Goal: Task Accomplishment & Management: Manage account settings

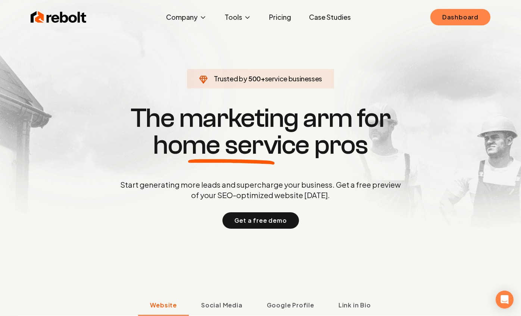
click at [481, 14] on link "Dashboard" at bounding box center [460, 17] width 60 height 16
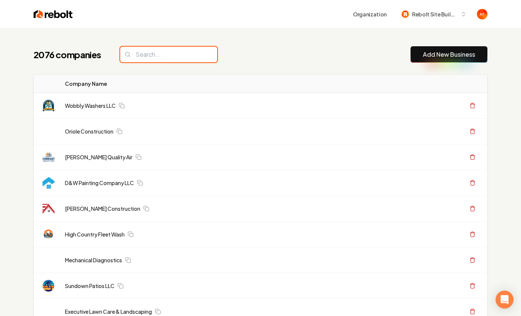
click at [152, 51] on input "search" at bounding box center [168, 55] width 97 height 16
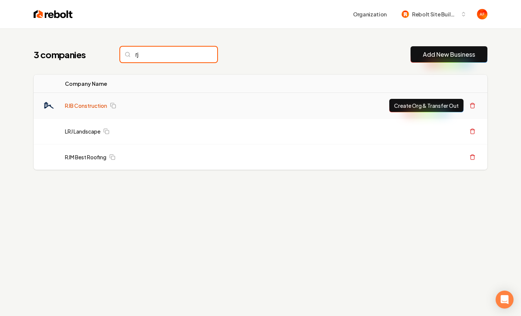
type input "rj"
click at [91, 103] on link "RJB Construction" at bounding box center [86, 105] width 42 height 7
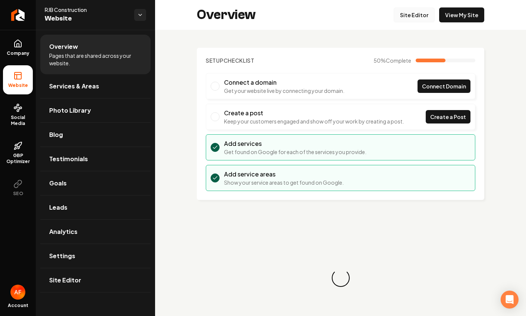
click at [403, 18] on link "Site Editor" at bounding box center [414, 14] width 41 height 15
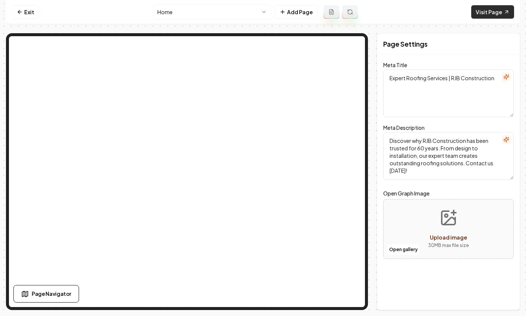
click at [492, 12] on link "Visit Page" at bounding box center [493, 11] width 43 height 13
click at [31, 10] on link "Exit" at bounding box center [25, 11] width 27 height 13
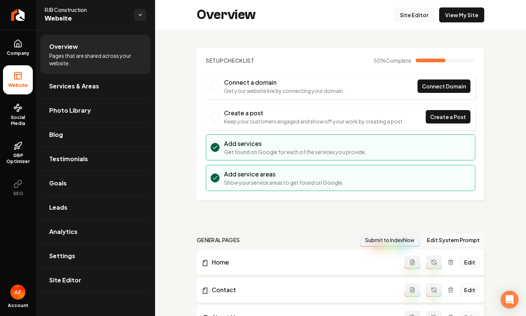
click at [417, 18] on link "Site Editor" at bounding box center [414, 14] width 41 height 15
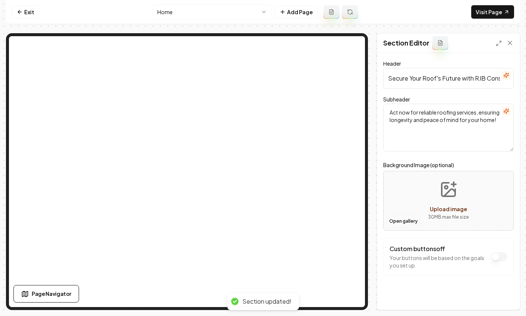
click at [408, 221] on button "Open gallery" at bounding box center [404, 221] width 34 height 12
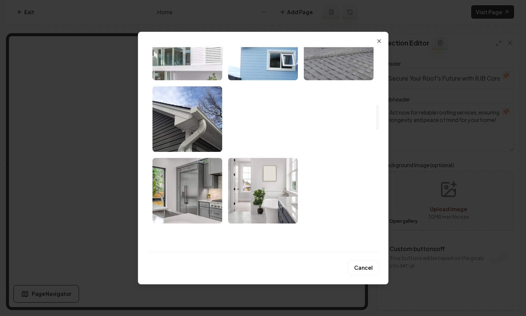
scroll to position [442, 0]
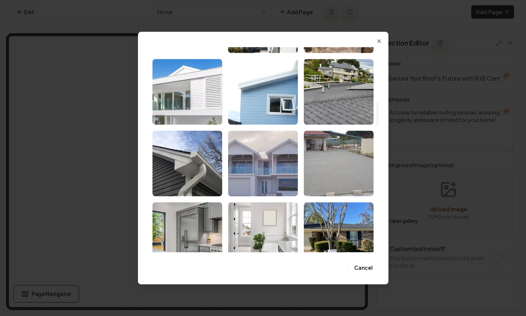
click at [246, 149] on img "Select image image_68a4d8345c7cd75eb8e2bd0a.jpeg" at bounding box center [263, 164] width 70 height 66
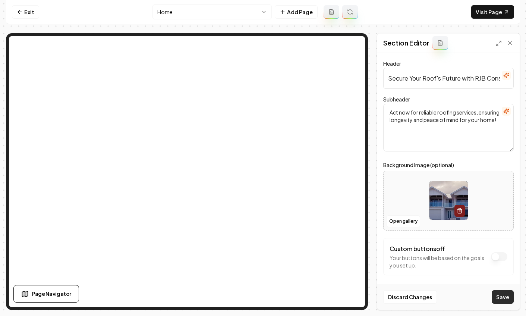
click at [504, 293] on button "Save" at bounding box center [503, 296] width 22 height 13
click at [399, 214] on div at bounding box center [449, 200] width 130 height 51
click at [410, 220] on button "Open gallery" at bounding box center [404, 221] width 34 height 12
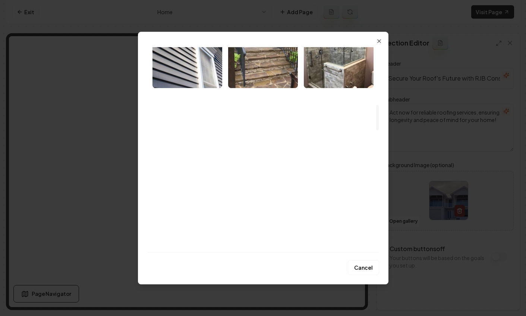
scroll to position [714, 0]
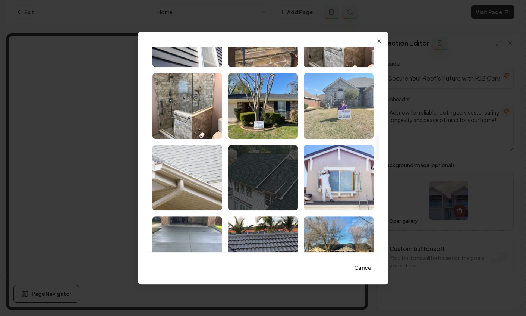
click at [356, 114] on img "Select image image_68a4d8345c7cd75eb8e2bd7f.jpeg" at bounding box center [339, 106] width 70 height 66
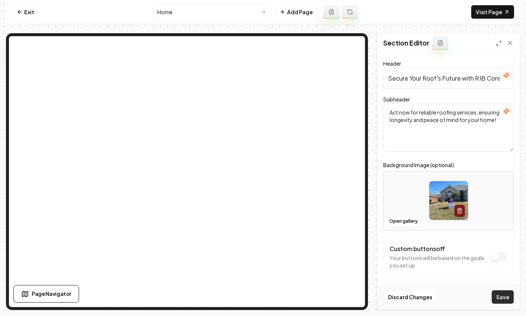
click at [501, 298] on button "Save" at bounding box center [503, 296] width 22 height 13
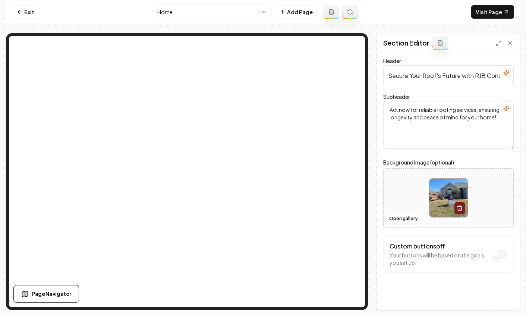
scroll to position [0, 0]
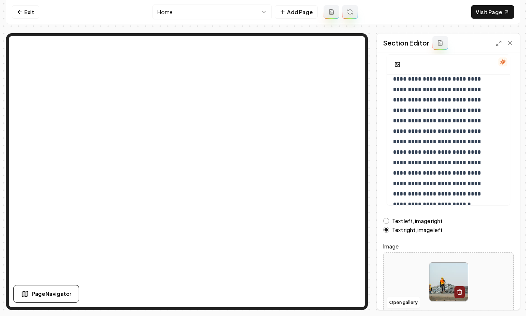
scroll to position [87, 0]
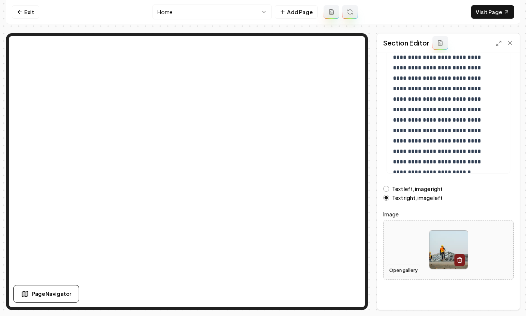
click at [397, 272] on button "Open gallery" at bounding box center [404, 270] width 34 height 12
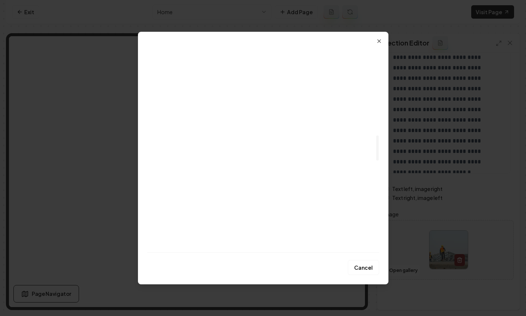
scroll to position [701, 0]
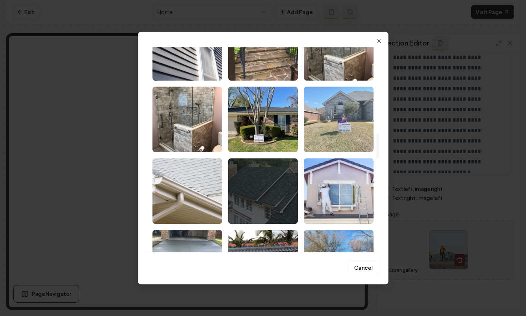
click at [351, 133] on img "Select image image_68a4d8345c7cd75eb8e2bd7f.jpeg" at bounding box center [339, 120] width 70 height 66
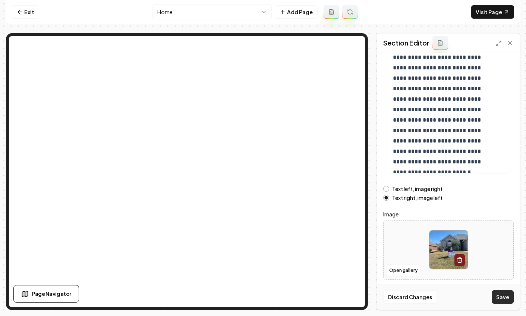
click at [508, 297] on button "Save" at bounding box center [503, 296] width 22 height 13
click at [406, 273] on button "Open gallery" at bounding box center [404, 270] width 34 height 12
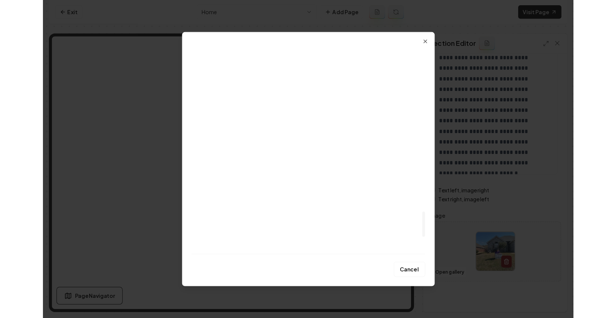
scroll to position [1463, 0]
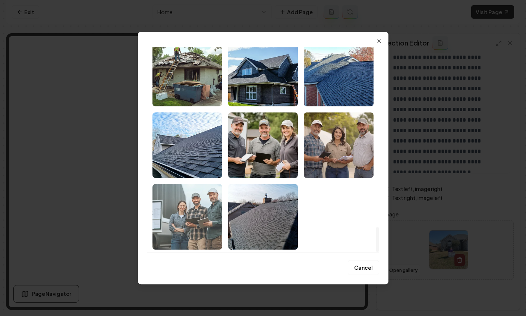
click at [198, 217] on img "Select image image_68a4d63c5c7cd75eb8d65226.png" at bounding box center [188, 217] width 70 height 66
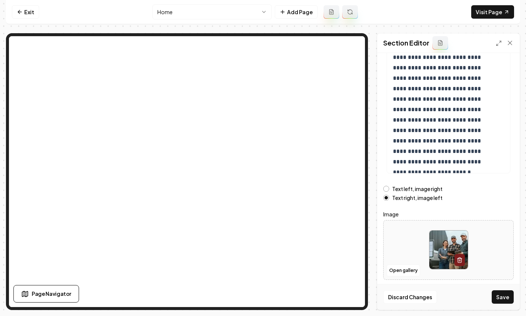
click at [498, 297] on button "Save" at bounding box center [503, 296] width 22 height 13
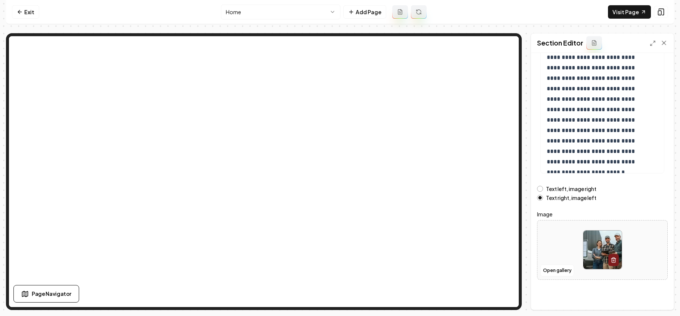
click at [526, 187] on label "Text left, image right" at bounding box center [571, 188] width 50 height 5
click at [526, 187] on button "Text left, image right" at bounding box center [540, 189] width 6 height 6
click at [526, 299] on button "Save" at bounding box center [656, 296] width 22 height 13
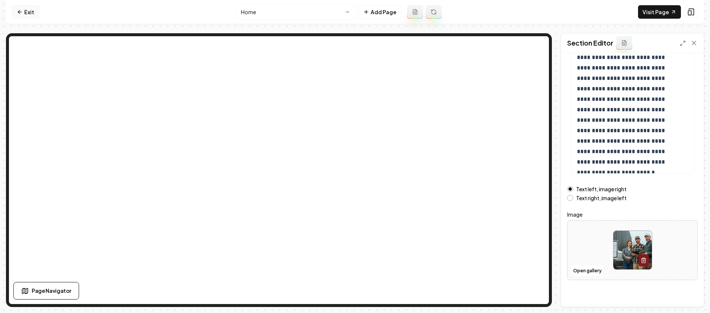
click at [23, 14] on link "Exit" at bounding box center [25, 11] width 27 height 13
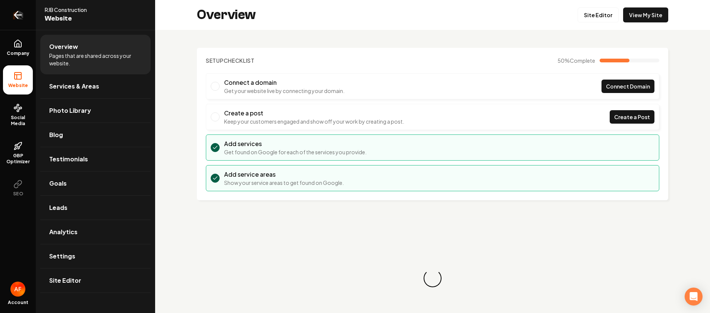
click at [26, 18] on link "Return to dashboard" at bounding box center [18, 15] width 36 height 30
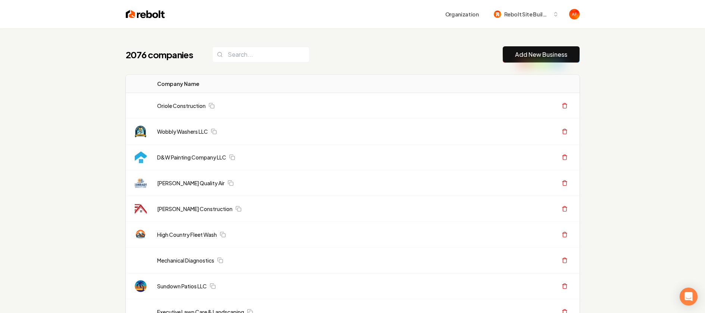
click at [239, 57] on input "search" at bounding box center [260, 55] width 97 height 16
click at [380, 62] on div "2076 companies Add New Business" at bounding box center [353, 54] width 454 height 16
drag, startPoint x: 361, startPoint y: 36, endPoint x: 385, endPoint y: 4, distance: 39.4
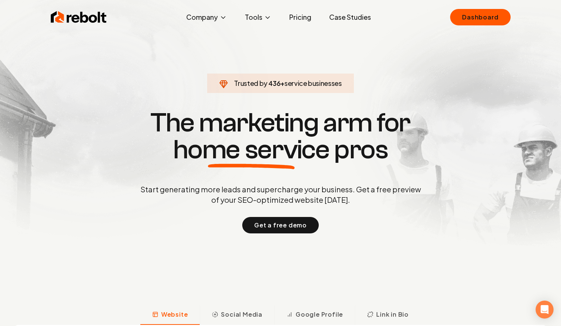
click at [348, 13] on link "Case Studies" at bounding box center [350, 17] width 54 height 15
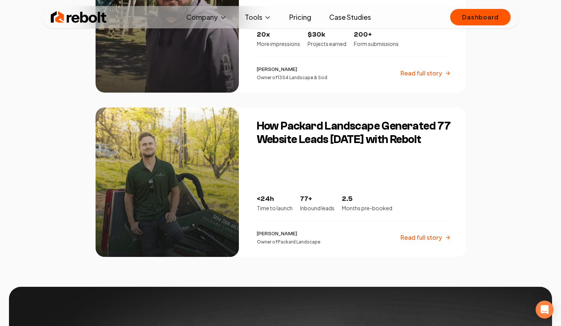
scroll to position [1301, 0]
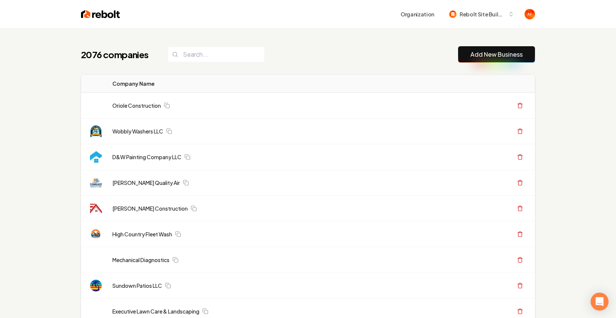
type input "b"
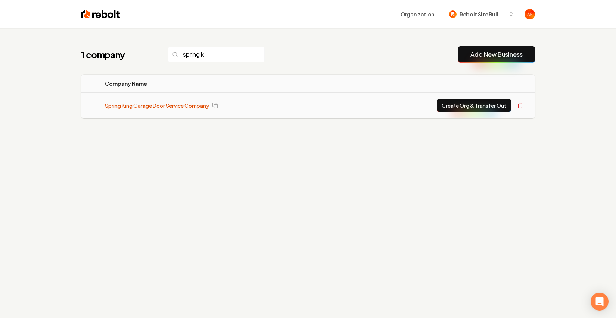
type input "spring k"
click at [140, 104] on link "Spring King Garage Door Service Company" at bounding box center [157, 105] width 104 height 7
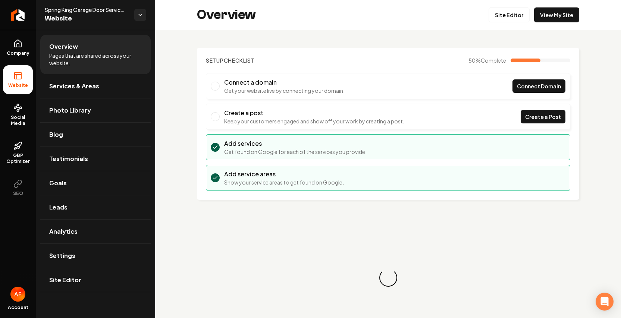
click at [566, 4] on div "Overview Site Editor View My Site" at bounding box center [388, 15] width 466 height 30
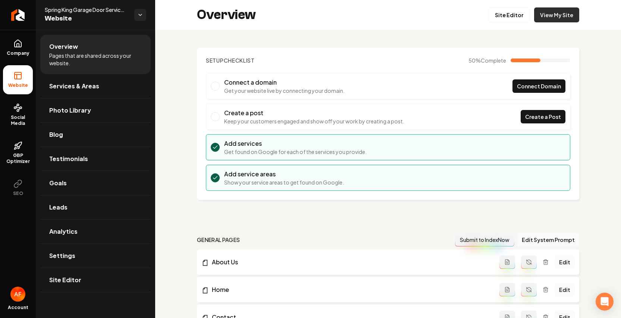
click at [555, 15] on link "View My Site" at bounding box center [556, 14] width 45 height 15
click at [9, 13] on link "Return to dashboard" at bounding box center [18, 15] width 36 height 30
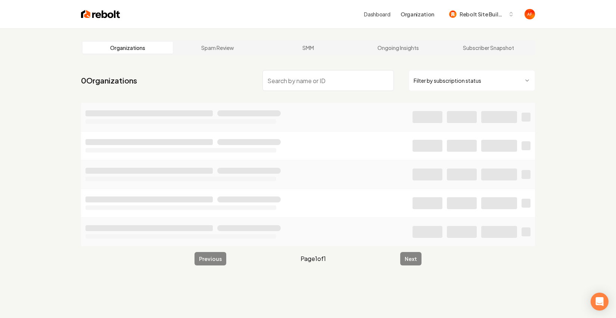
click at [316, 74] on input "search" at bounding box center [327, 80] width 131 height 21
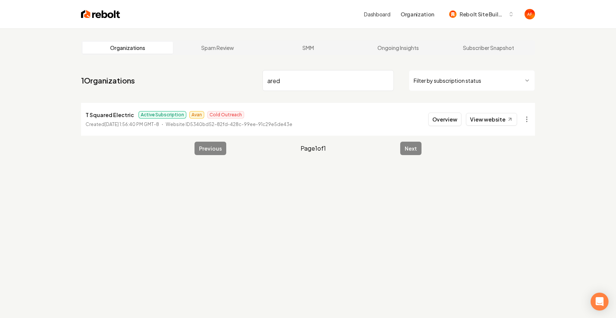
type input "ared"
click at [100, 12] on img at bounding box center [100, 14] width 39 height 10
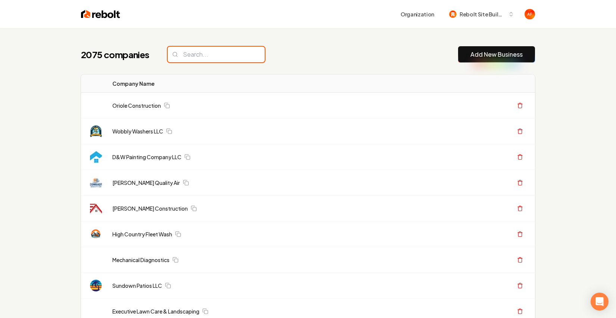
click at [188, 54] on input "search" at bounding box center [215, 55] width 97 height 16
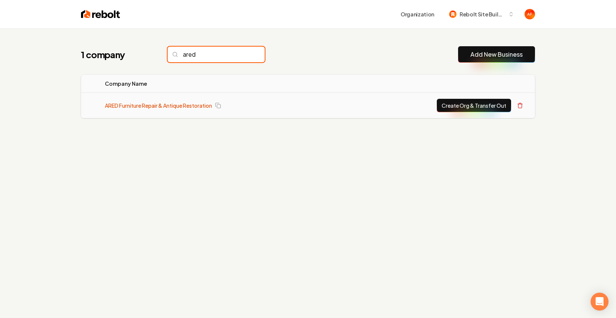
type input "ared"
click at [190, 104] on link "ARED Furniture Repair & Antique Restoration" at bounding box center [158, 105] width 107 height 7
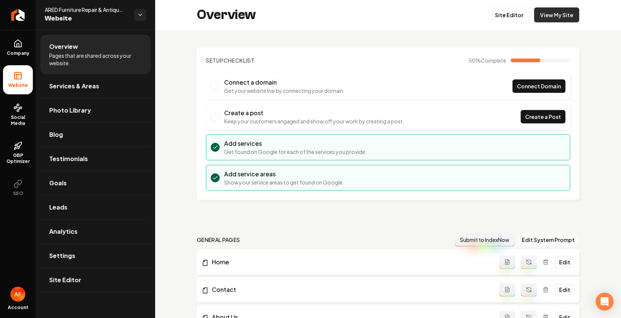
click at [557, 18] on link "View My Site" at bounding box center [556, 14] width 45 height 15
click at [513, 14] on link "Site Editor" at bounding box center [509, 14] width 41 height 15
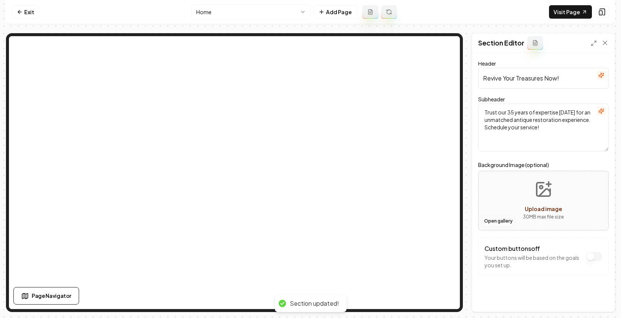
click at [498, 215] on button "Open gallery" at bounding box center [499, 221] width 34 height 12
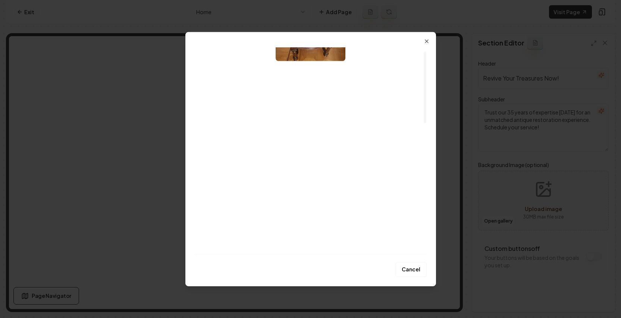
scroll to position [148, 0]
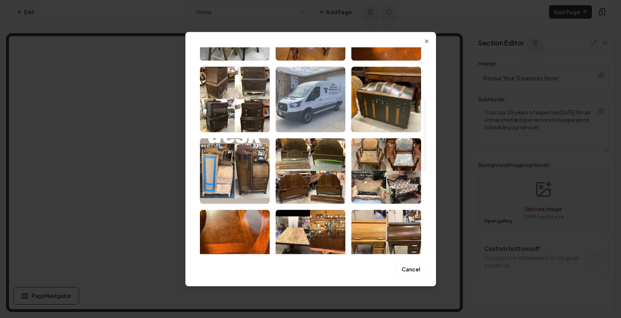
click at [334, 100] on img "Select image image_6837855c432c476416e6b4a1.jpeg" at bounding box center [311, 99] width 70 height 66
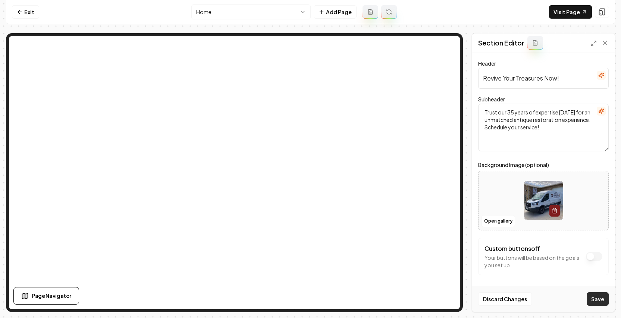
click at [597, 304] on button "Save" at bounding box center [598, 298] width 22 height 13
click at [573, 16] on link "Visit Page" at bounding box center [570, 11] width 43 height 13
click at [24, 15] on link "Exit" at bounding box center [25, 11] width 27 height 13
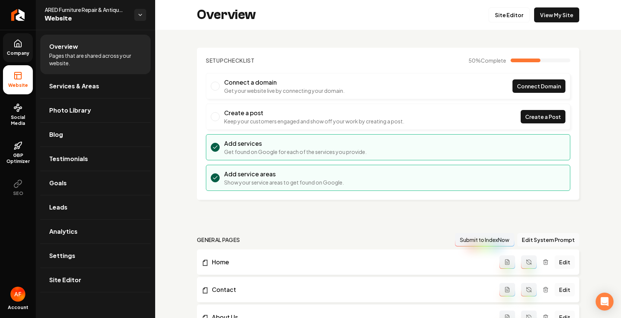
click at [12, 48] on link "Company" at bounding box center [18, 47] width 30 height 29
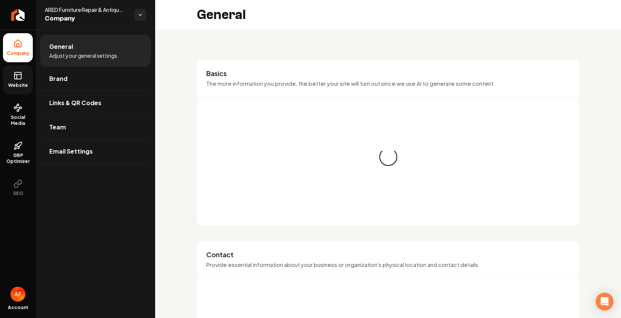
click at [14, 74] on icon at bounding box center [17, 75] width 9 height 9
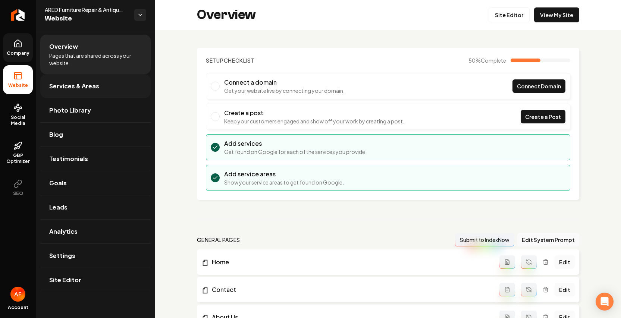
click at [70, 84] on span "Services & Areas" at bounding box center [74, 86] width 50 height 9
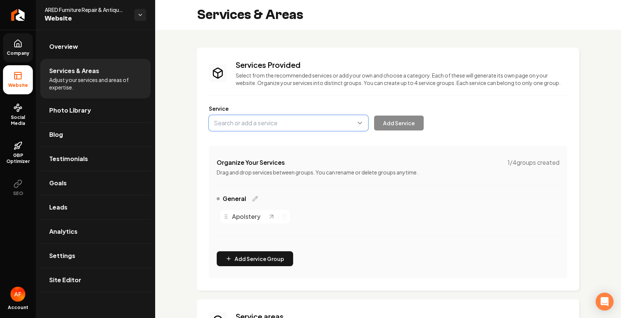
click at [310, 131] on button "Main content area" at bounding box center [288, 123] width 159 height 16
type input "Furniture Repair"
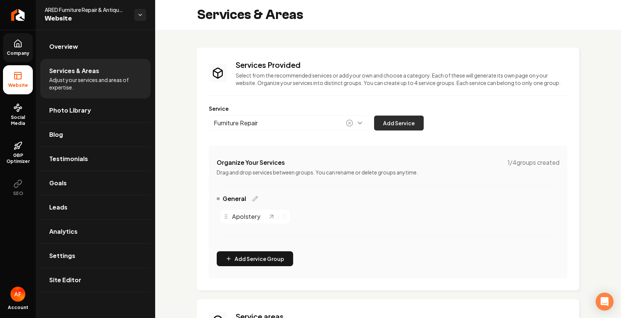
click at [394, 131] on button "Add Service" at bounding box center [399, 123] width 50 height 15
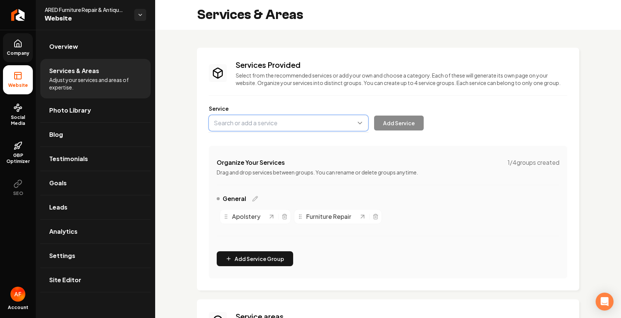
click at [245, 131] on button "Main content area" at bounding box center [288, 123] width 159 height 16
click at [235, 129] on button "Main content area" at bounding box center [288, 123] width 159 height 16
paste input "Refinishing & Refurbishing"
type input "Refinishing & Refurbishing"
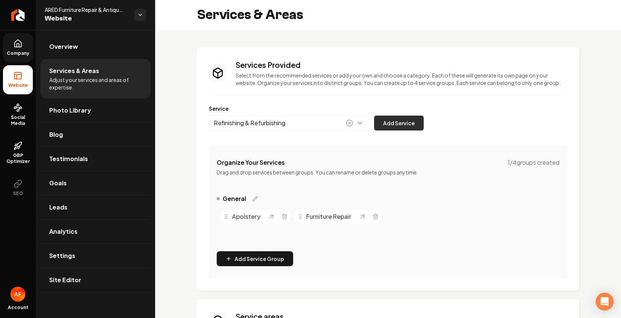
click at [391, 130] on button "Add Service" at bounding box center [399, 123] width 50 height 15
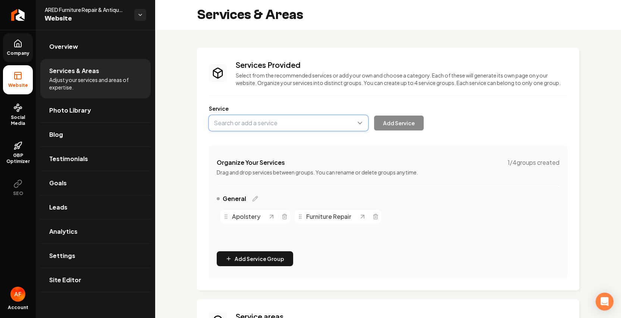
click at [314, 123] on button "Main content area" at bounding box center [288, 123] width 159 height 16
click at [302, 131] on button "Main content area" at bounding box center [288, 123] width 159 height 16
paste input "Refinishing & Refurbishing"
type input "Refinishing & Refurbishing"
drag, startPoint x: 21, startPoint y: 49, endPoint x: 24, endPoint y: 85, distance: 36.3
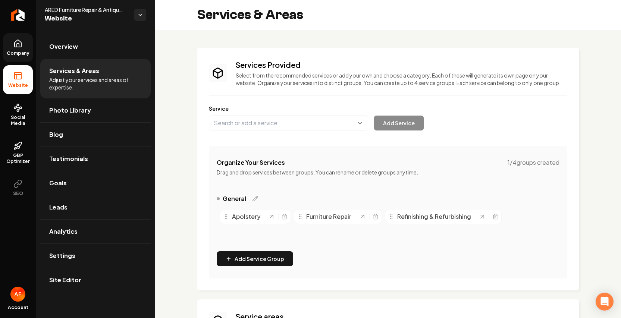
click at [21, 49] on div "Company Website Social Media GBP Optimizer SEO Account ARED Furniture Repair & …" at bounding box center [310, 159] width 621 height 318
drag, startPoint x: 18, startPoint y: 75, endPoint x: 20, endPoint y: 52, distance: 22.8
click at [18, 75] on icon at bounding box center [17, 75] width 9 height 9
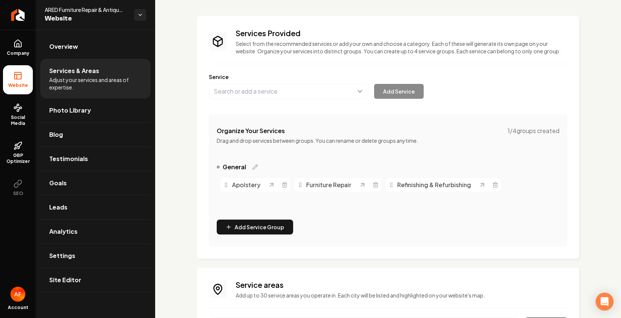
scroll to position [72, 0]
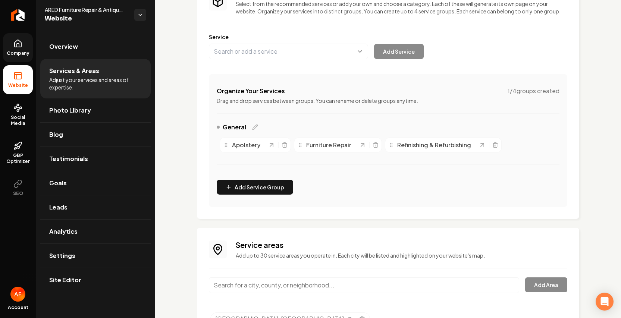
click at [8, 52] on span "Company" at bounding box center [18, 53] width 29 height 6
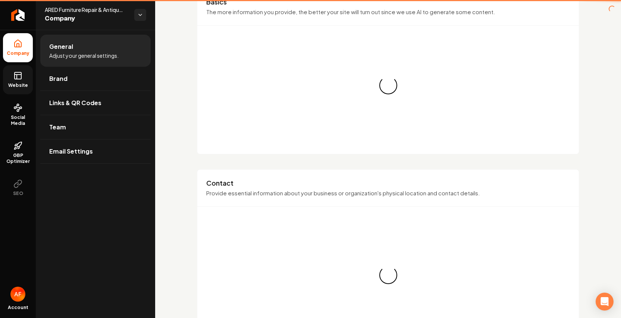
click at [13, 79] on link "Website" at bounding box center [18, 79] width 30 height 29
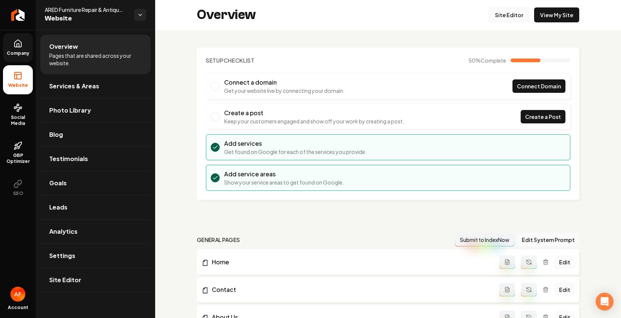
click at [502, 13] on link "Site Editor" at bounding box center [509, 14] width 41 height 15
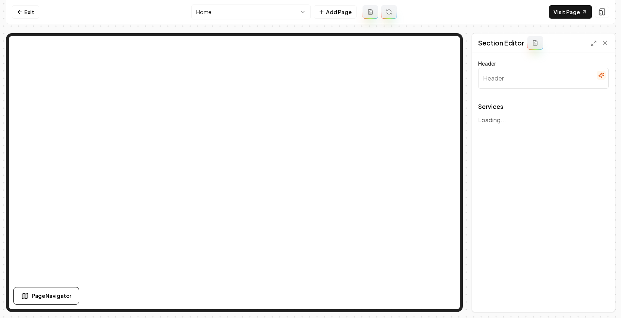
type input "Expert Antique & Furniture Restoration Services"
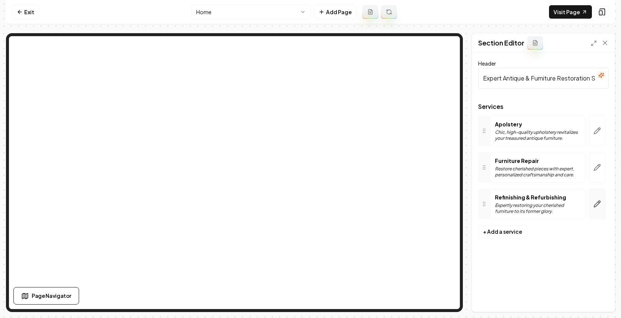
click at [592, 205] on button "button" at bounding box center [597, 204] width 17 height 31
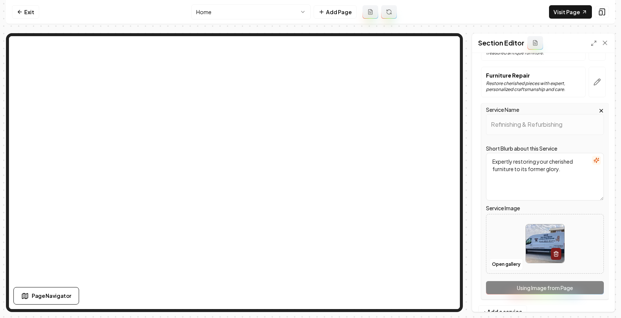
scroll to position [107, 0]
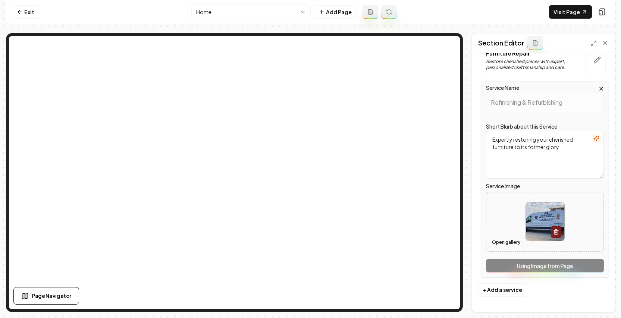
click at [503, 241] on button "Open gallery" at bounding box center [506, 243] width 34 height 12
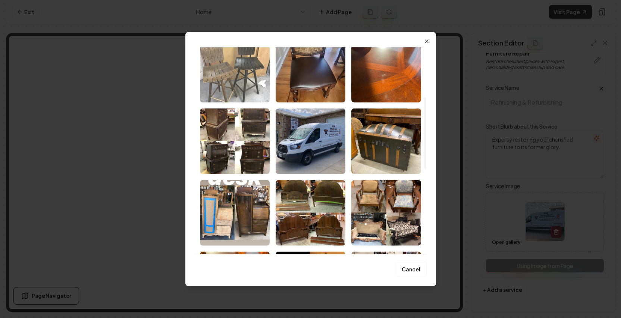
scroll to position [85, 0]
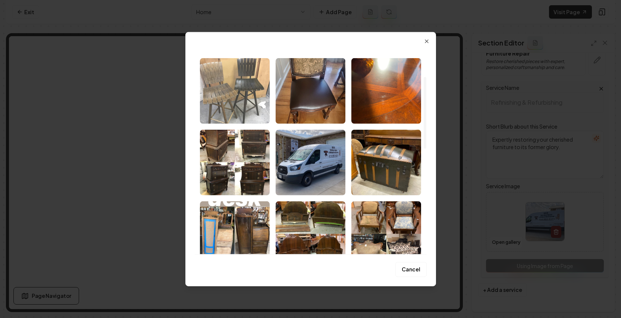
click at [252, 105] on img "Select image image_6837855d432c476416e6b62c.jpeg" at bounding box center [235, 91] width 70 height 66
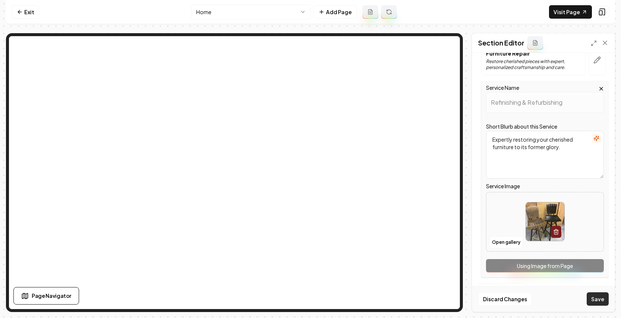
click at [603, 303] on button "Save" at bounding box center [598, 298] width 22 height 13
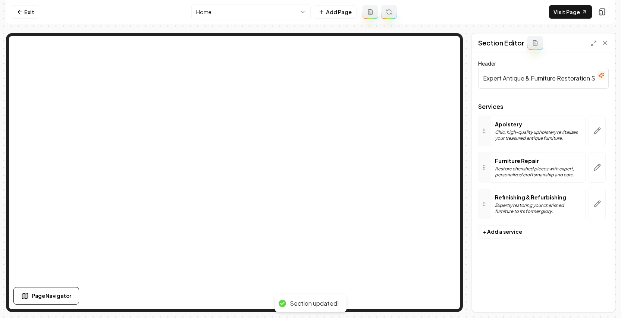
scroll to position [0, 0]
click at [560, 11] on link "Visit Page" at bounding box center [570, 11] width 43 height 13
click at [14, 22] on nav "Exit Home Add Page Visit Page" at bounding box center [310, 12] width 609 height 24
click at [21, 15] on icon at bounding box center [20, 12] width 6 height 6
